Goal: Task Accomplishment & Management: Complete application form

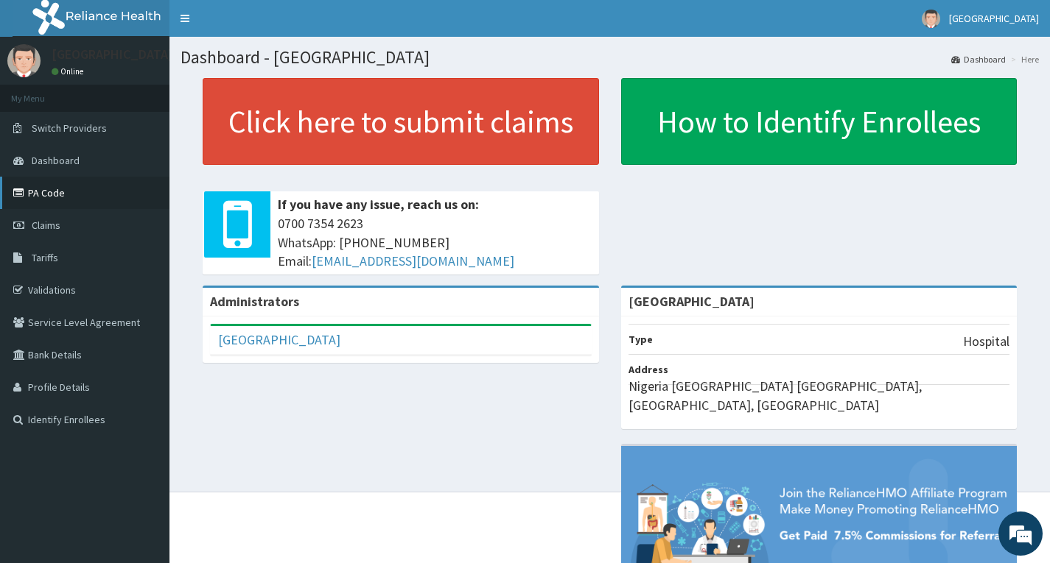
click at [52, 194] on link "PA Code" at bounding box center [84, 193] width 169 height 32
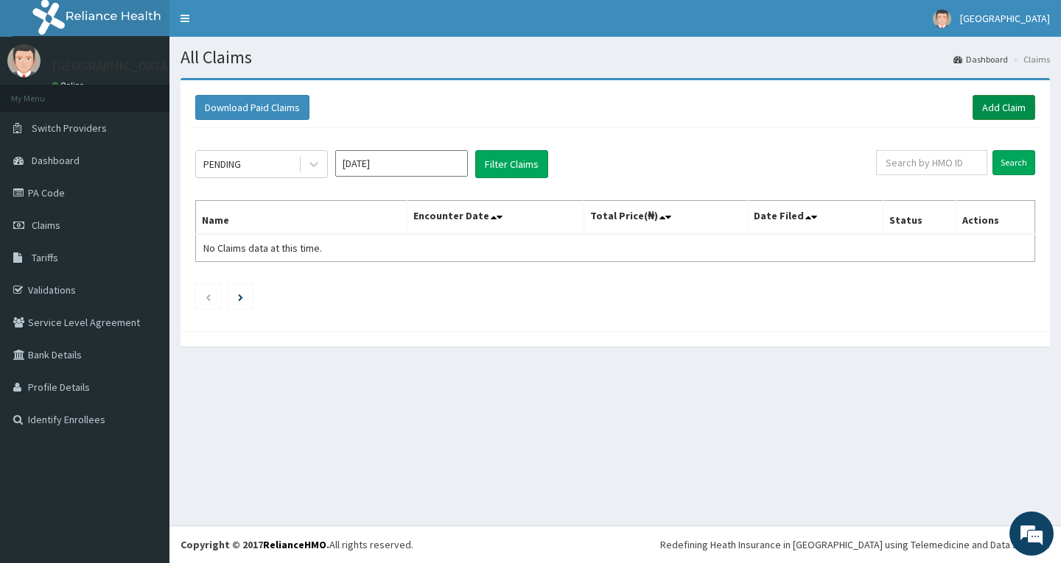
click at [1002, 107] on link "Add Claim" at bounding box center [1003, 107] width 63 height 25
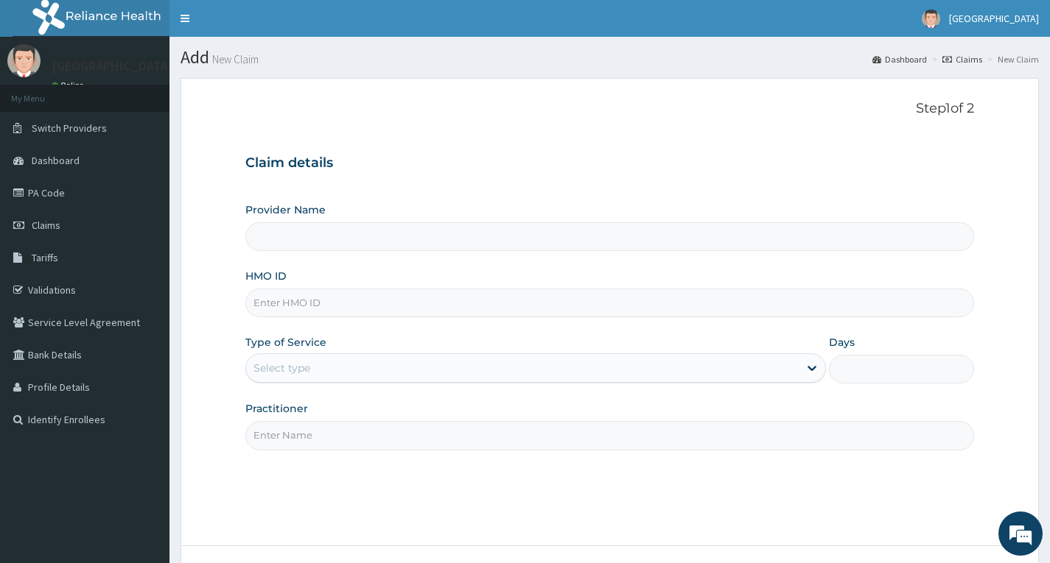
click at [336, 242] on input "Provider Name" at bounding box center [609, 236] width 728 height 29
type input "[GEOGRAPHIC_DATA]"
click at [298, 306] on input "HMO ID" at bounding box center [609, 303] width 728 height 29
type input "HII/10225/A"
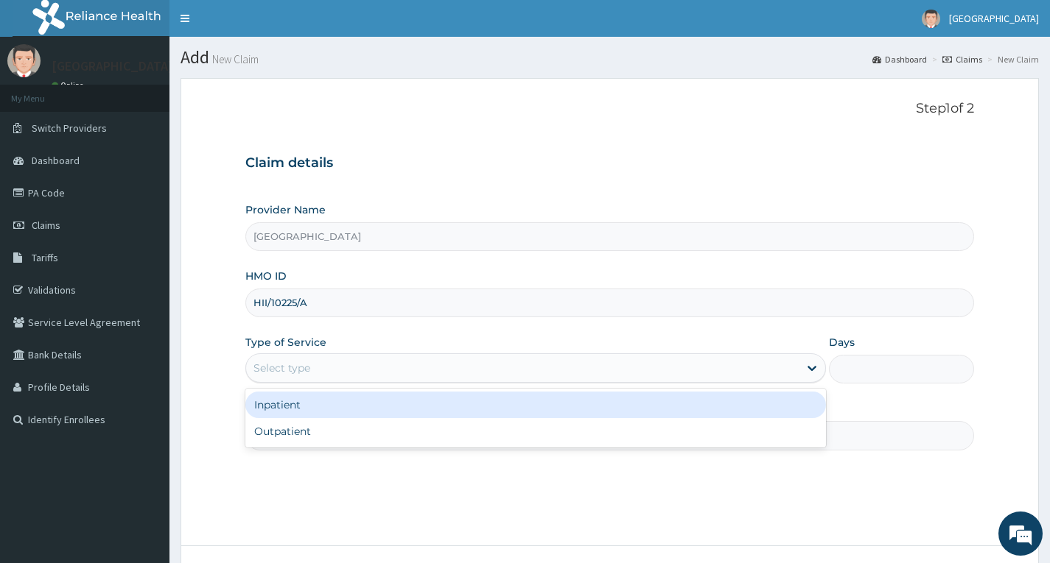
click at [292, 370] on div "Select type" at bounding box center [281, 368] width 57 height 15
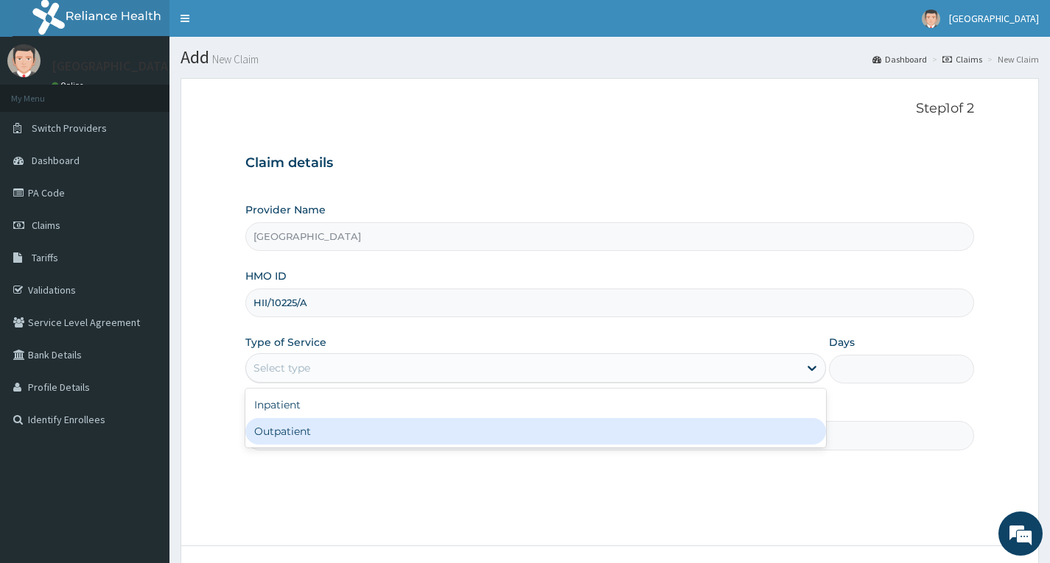
click at [283, 438] on div "Outpatient" at bounding box center [535, 431] width 580 height 27
type input "1"
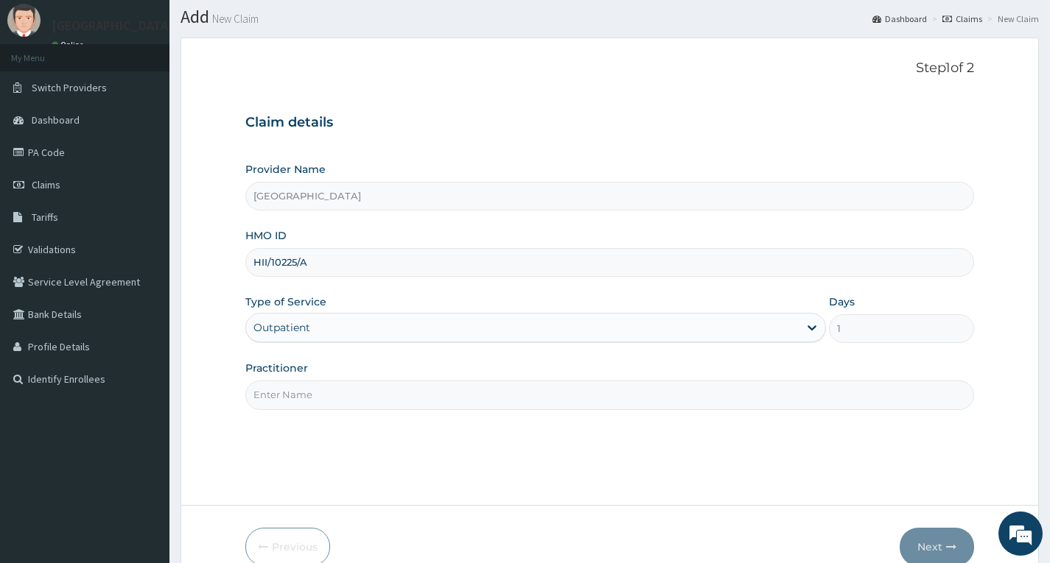
scroll to position [74, 0]
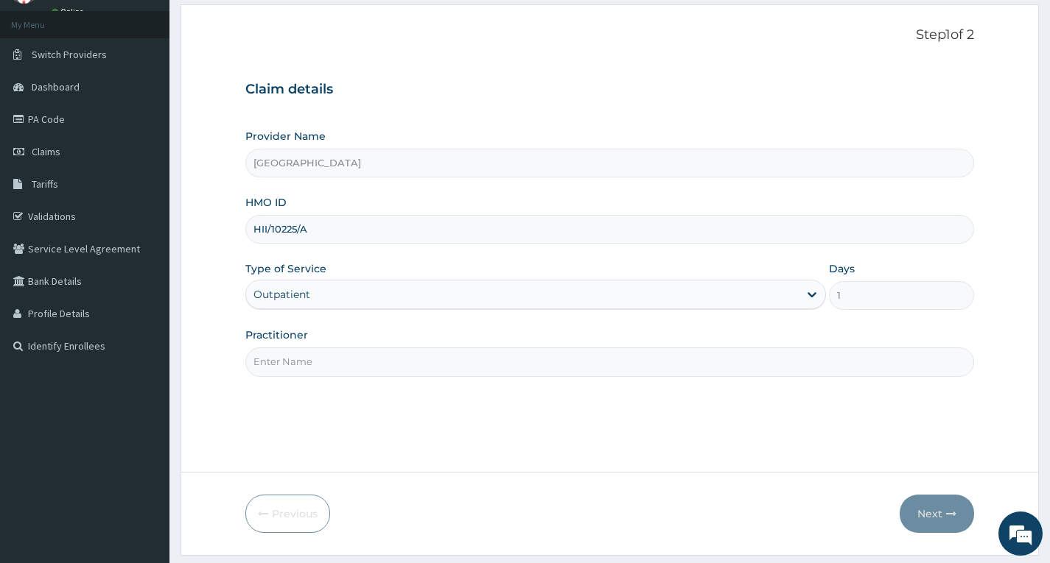
click at [287, 363] on input "Practitioner" at bounding box center [609, 362] width 728 height 29
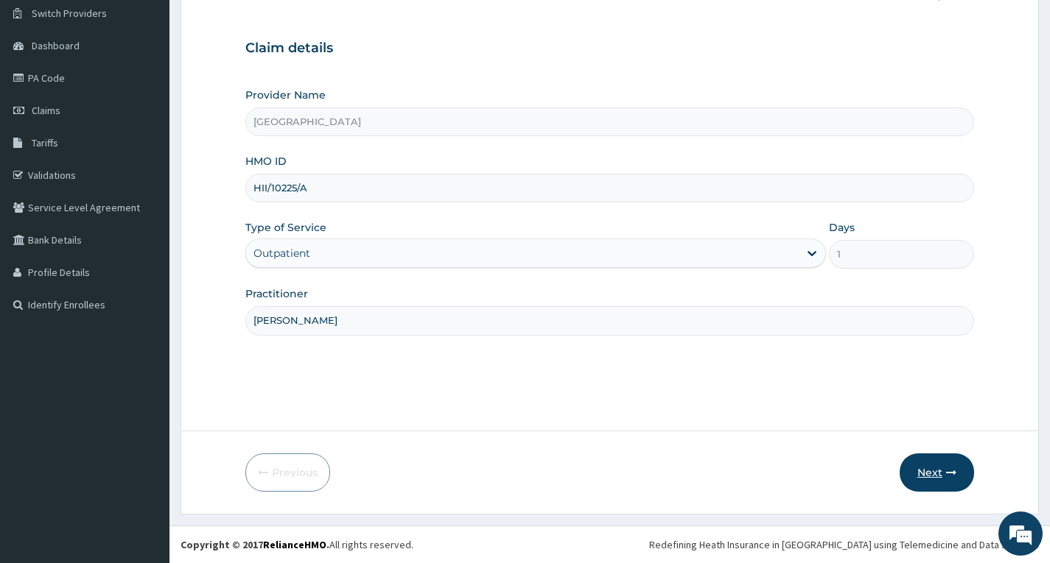
type input "DR OKEY"
click at [924, 471] on button "Next" at bounding box center [936, 473] width 74 height 38
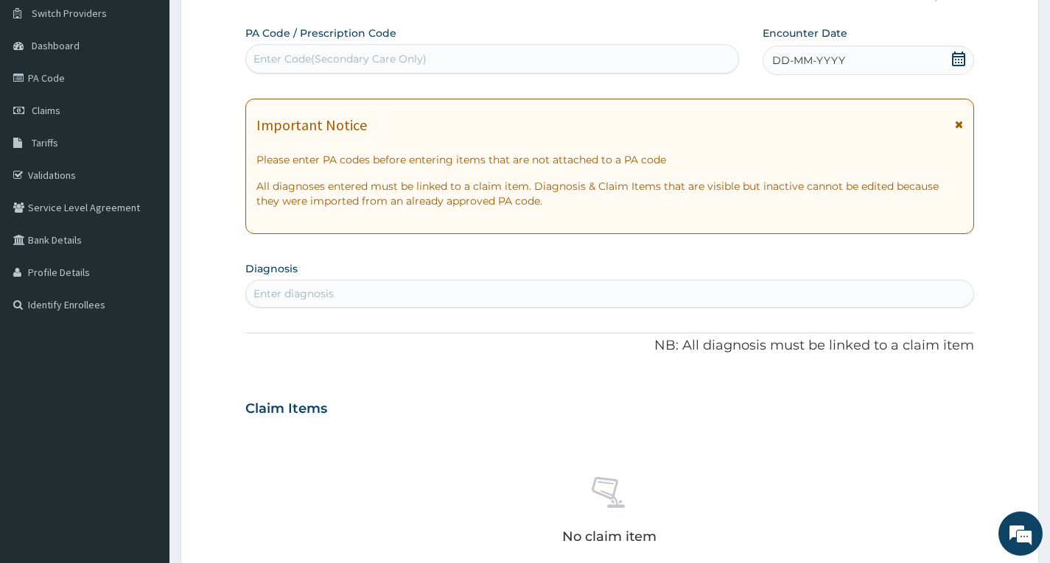
click at [330, 60] on div "Enter Code(Secondary Care Only)" at bounding box center [339, 59] width 173 height 15
paste input "PA/8A78CC"
type input "PA/8A78CC"
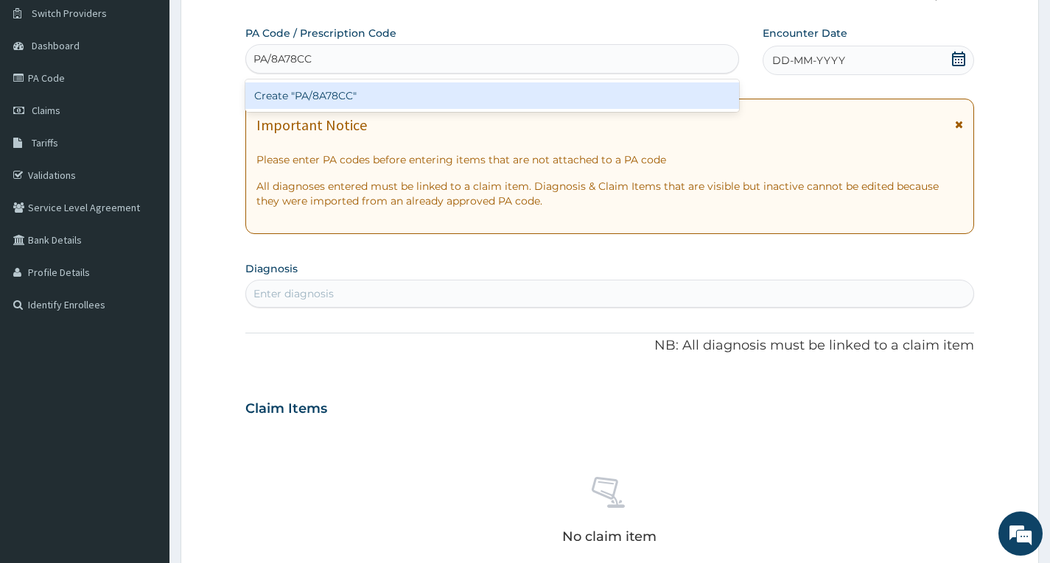
click at [345, 100] on div "Create "PA/8A78CC"" at bounding box center [492, 95] width 494 height 27
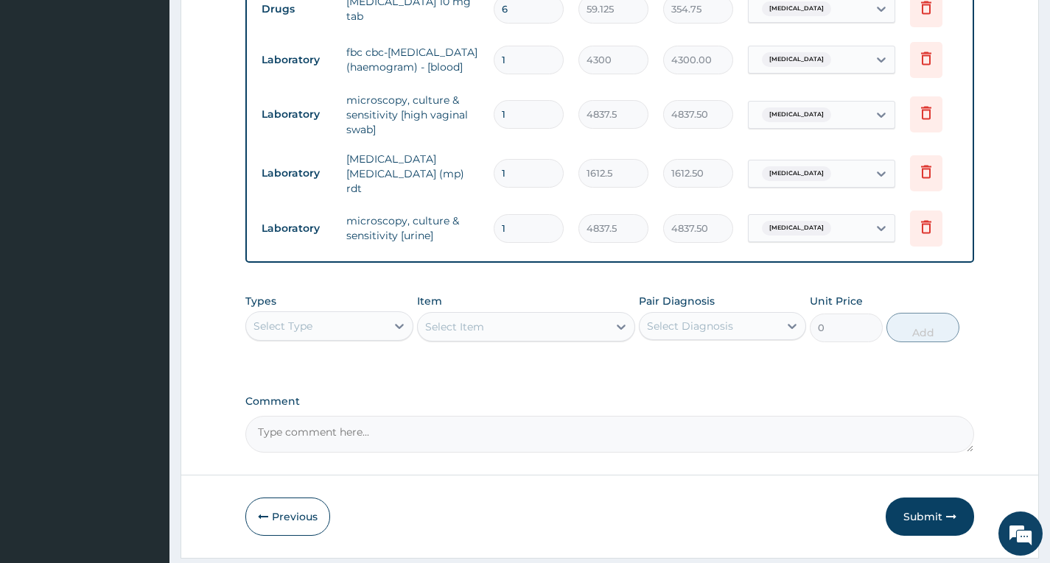
scroll to position [1066, 0]
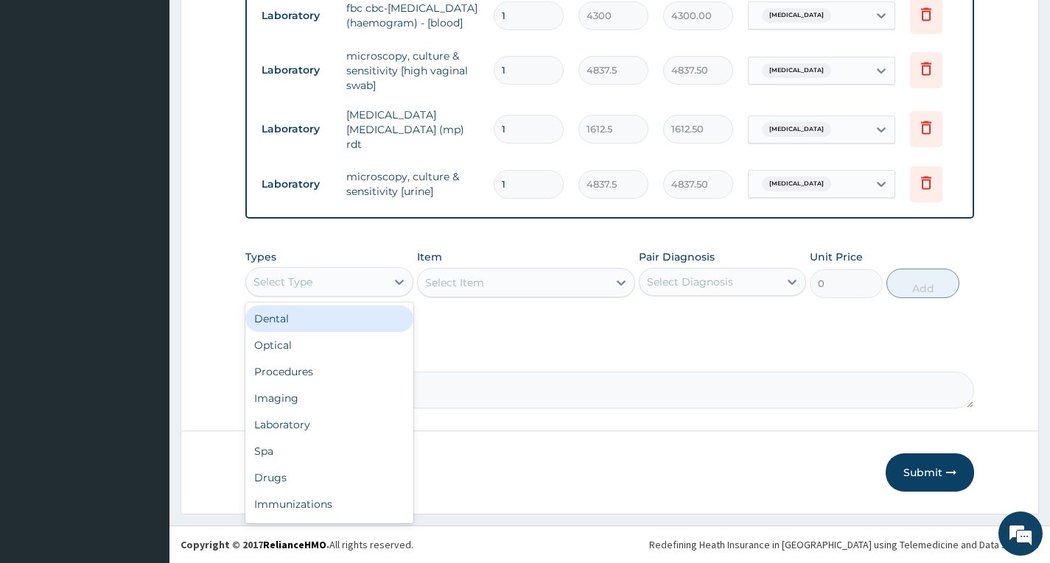
click at [321, 287] on div "Select Type" at bounding box center [315, 282] width 139 height 24
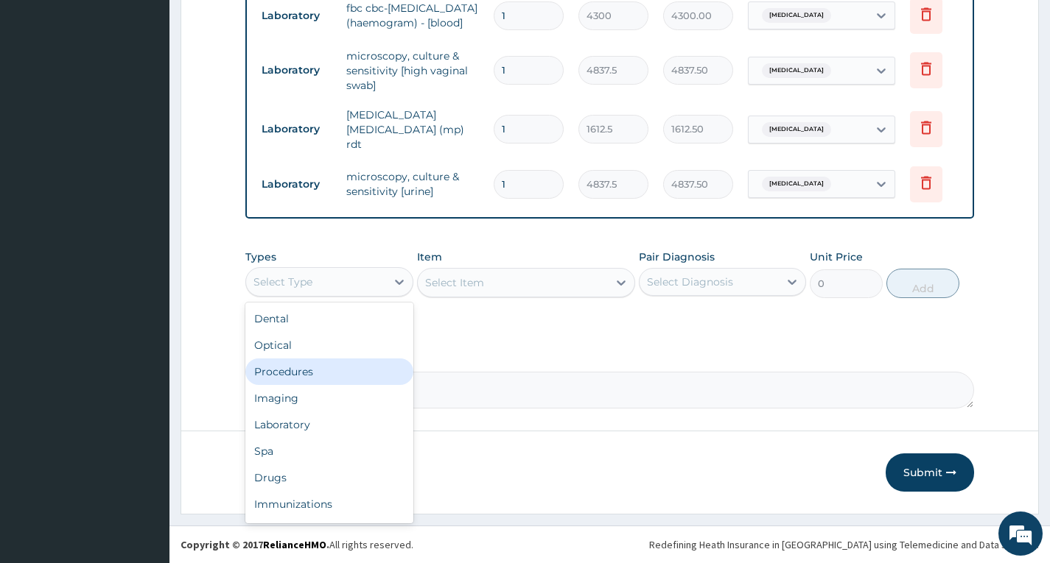
click at [312, 377] on div "Procedures" at bounding box center [328, 372] width 167 height 27
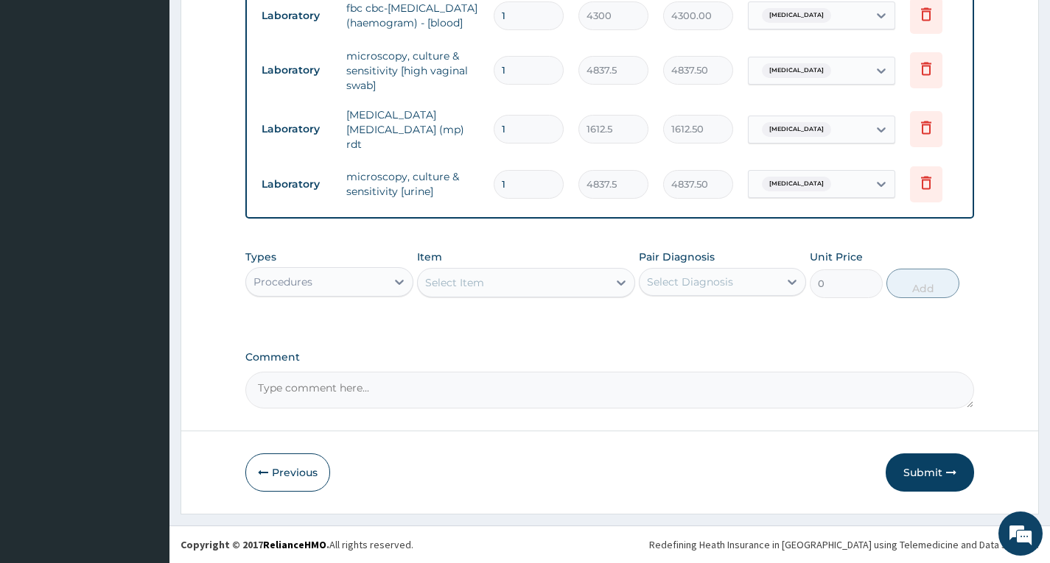
click at [485, 284] on div "Select Item" at bounding box center [513, 283] width 191 height 24
type input "G"
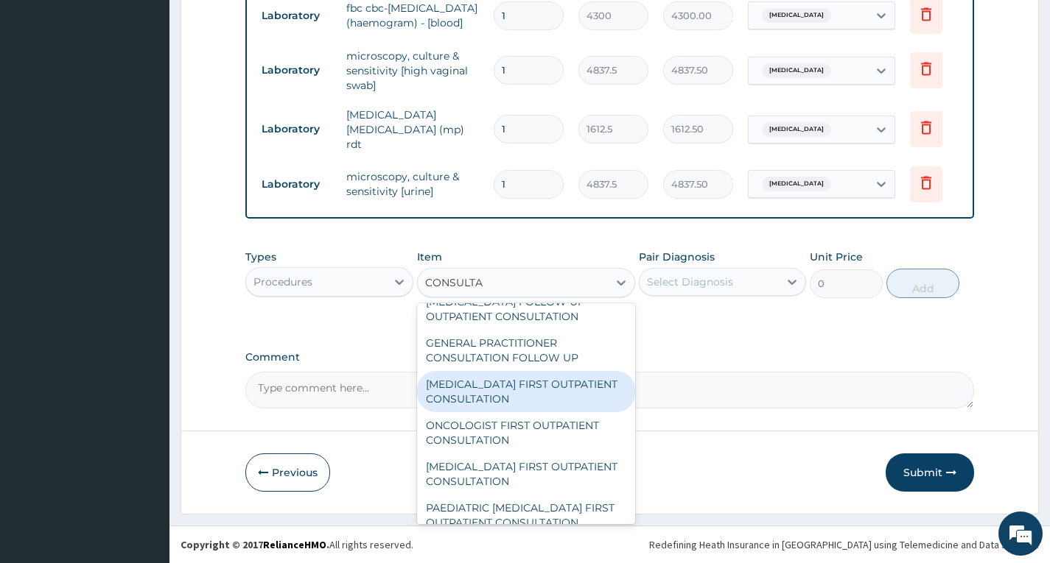
scroll to position [442, 0]
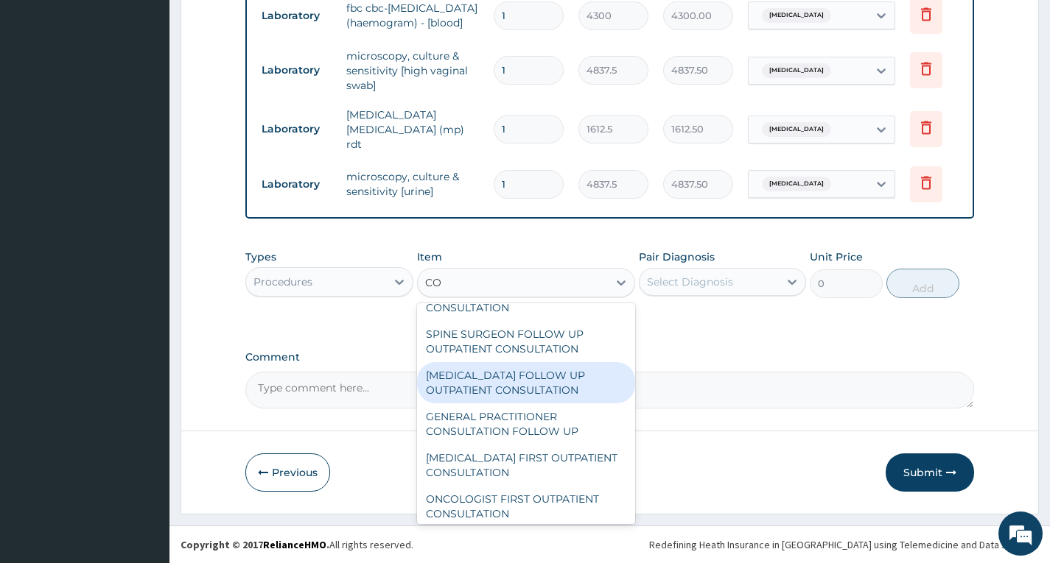
type input "C"
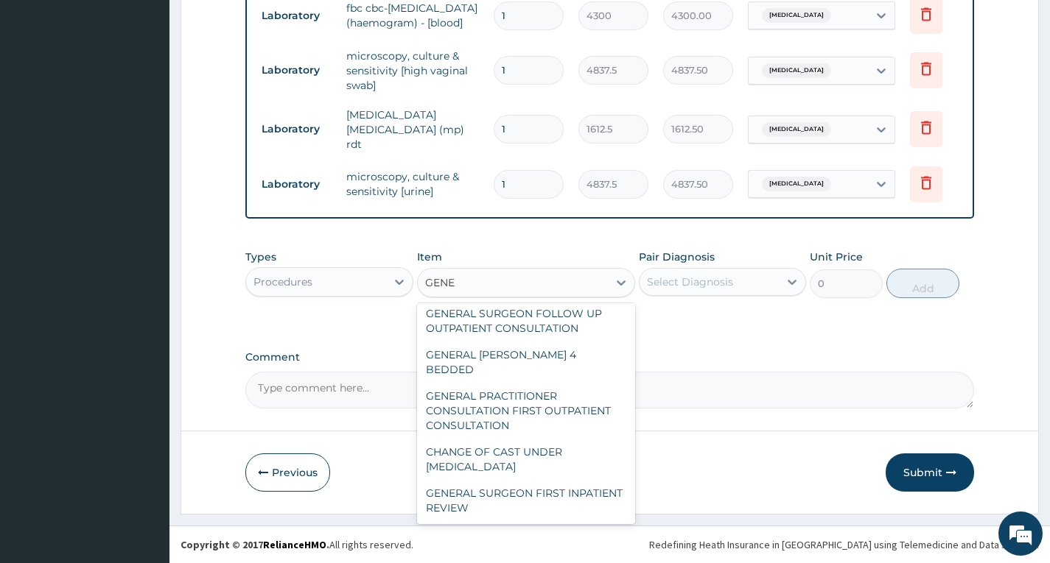
scroll to position [171, 0]
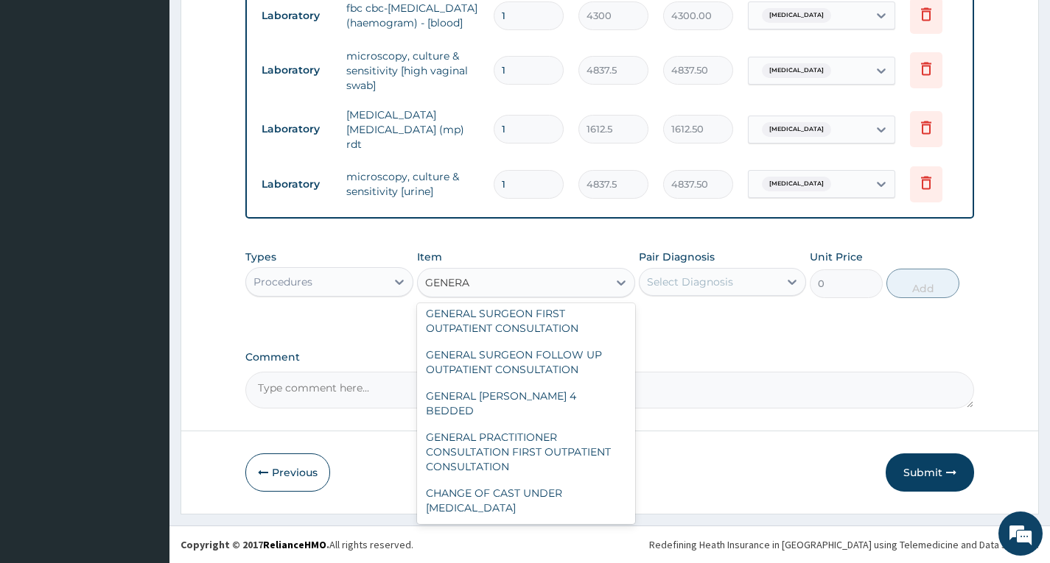
type input "GENERAL"
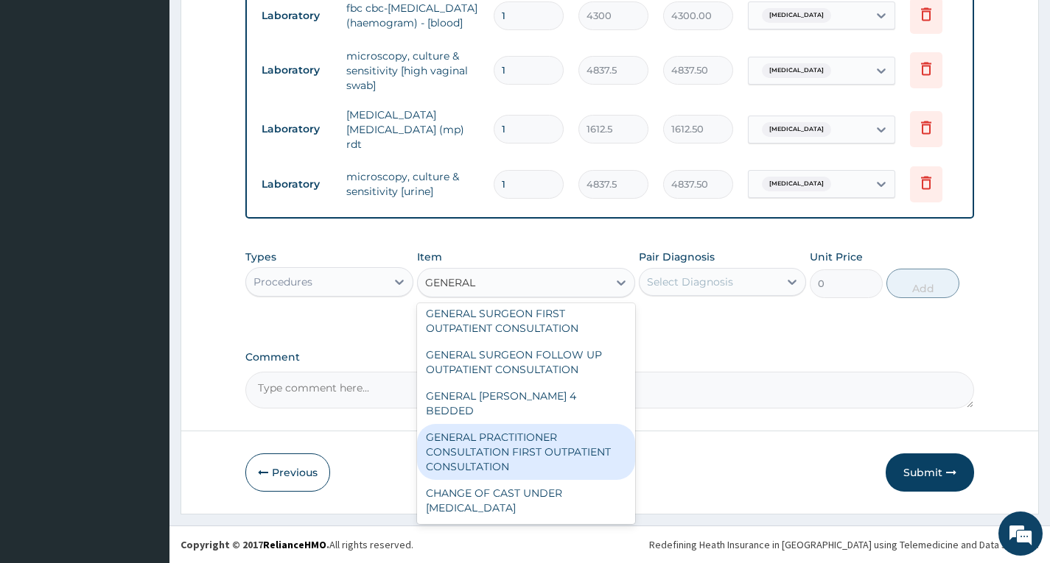
click at [533, 438] on div "GENERAL PRACTITIONER CONSULTATION FIRST OUTPATIENT CONSULTATION" at bounding box center [526, 452] width 219 height 56
type input "3547.5"
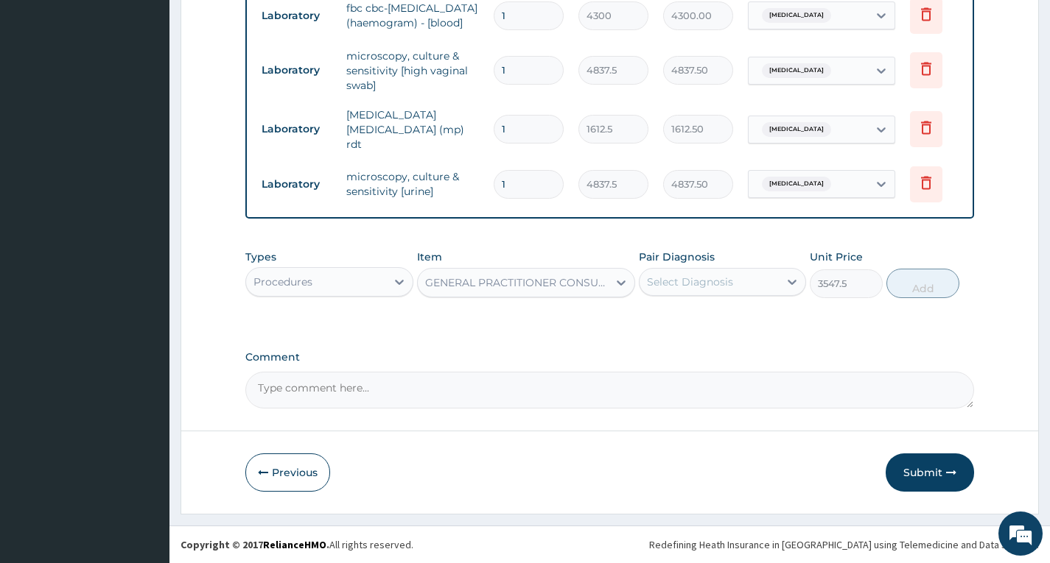
click at [734, 282] on div "Select Diagnosis" at bounding box center [708, 282] width 139 height 24
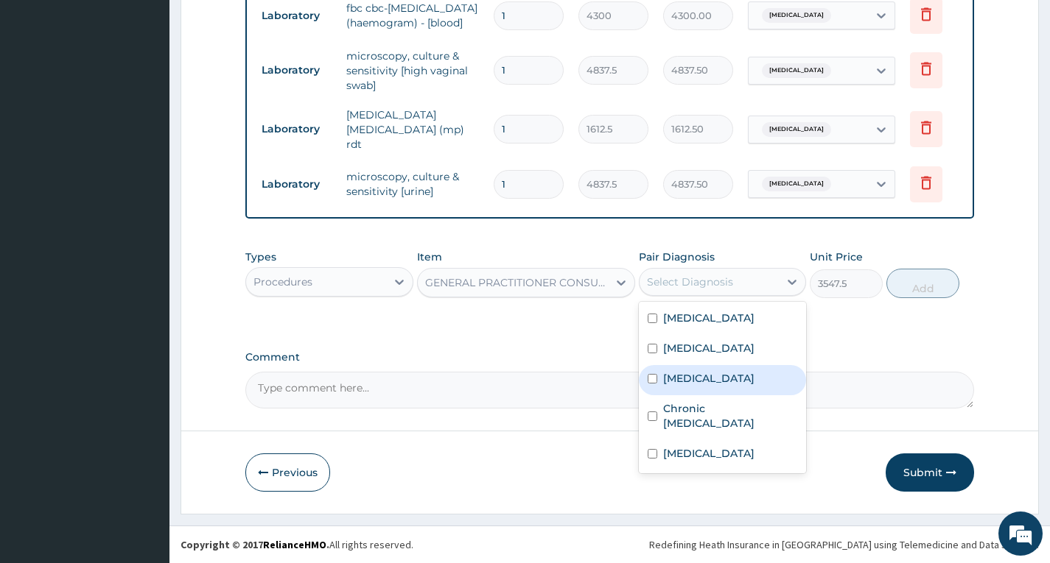
click at [714, 378] on label "Falciparum malaria" at bounding box center [708, 378] width 91 height 15
checkbox input "true"
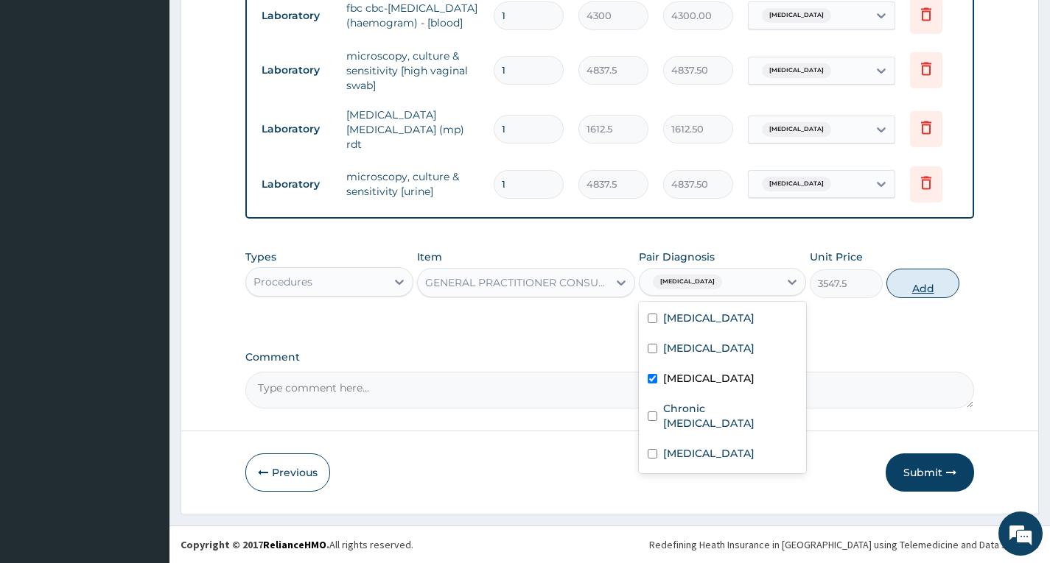
click at [910, 292] on button "Add" at bounding box center [922, 283] width 73 height 29
type input "0"
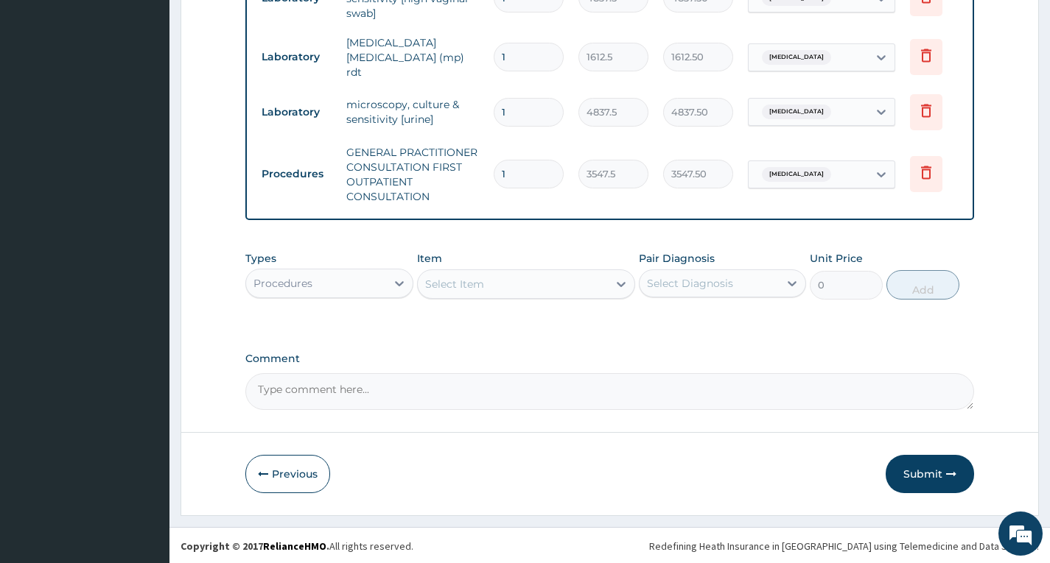
scroll to position [1139, 0]
click at [919, 473] on button "Submit" at bounding box center [929, 473] width 88 height 38
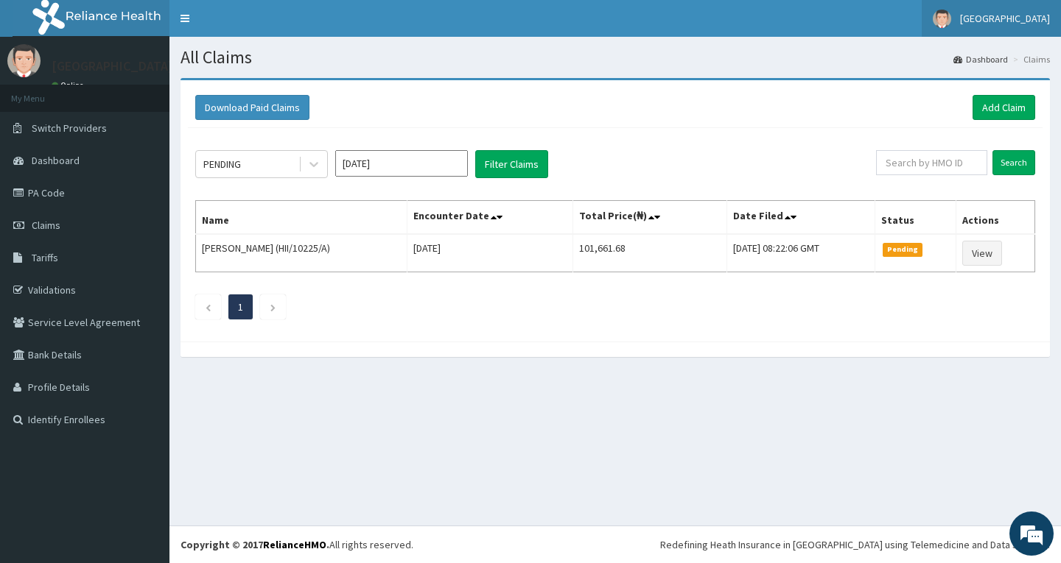
click at [967, 19] on span "[GEOGRAPHIC_DATA]" at bounding box center [1005, 18] width 90 height 13
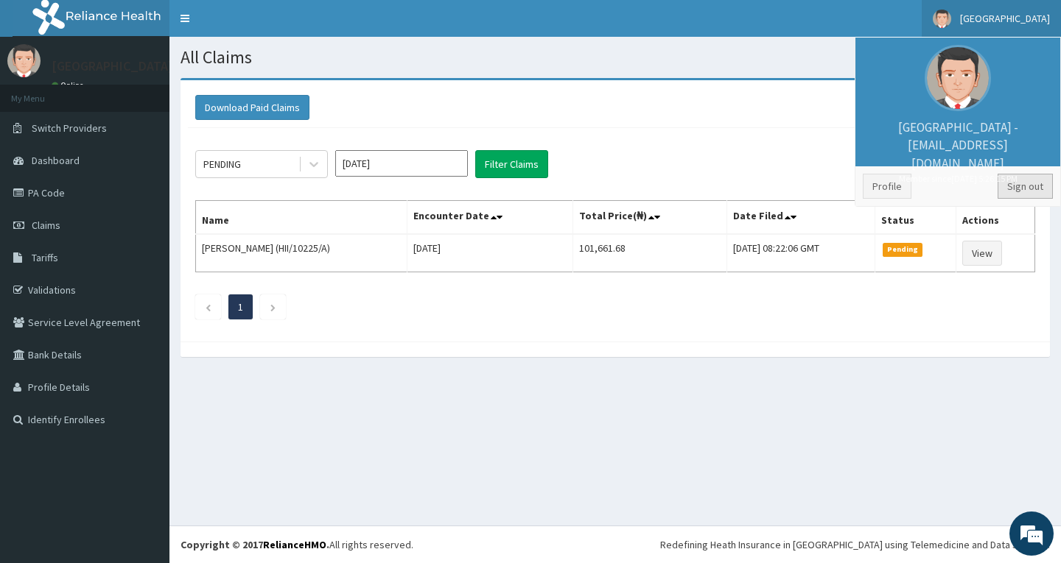
click at [1020, 186] on link "Sign out" at bounding box center [1024, 186] width 55 height 25
